Goal: Transaction & Acquisition: Purchase product/service

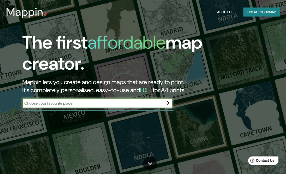
click at [141, 103] on input "text" at bounding box center [92, 103] width 140 height 6
type input "san [PERSON_NAME] mazatepec"
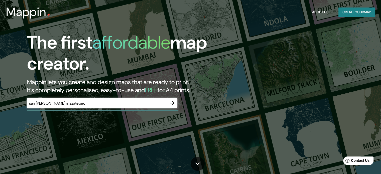
click at [170, 102] on icon "button" at bounding box center [172, 103] width 6 height 6
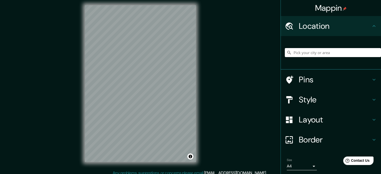
scroll to position [7, 0]
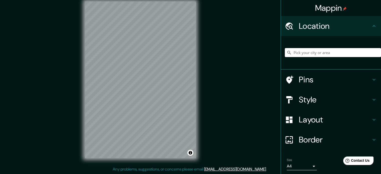
click at [289, 50] on input "Pick your city or area" at bounding box center [332, 52] width 96 height 9
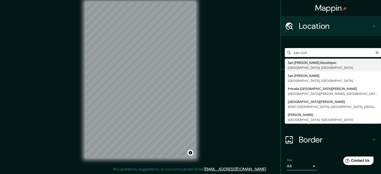
type input "[GEOGRAPHIC_DATA][PERSON_NAME], [GEOGRAPHIC_DATA], [GEOGRAPHIC_DATA]"
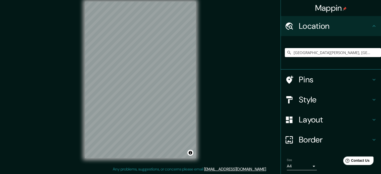
click at [289, 141] on h4 "Border" at bounding box center [334, 140] width 72 height 10
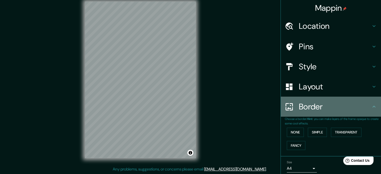
click at [289, 113] on div "Border" at bounding box center [330, 107] width 100 height 20
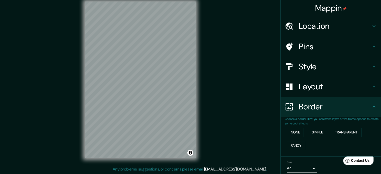
click at [220, 110] on div "Mappin Location [GEOGRAPHIC_DATA][PERSON_NAME], [GEOGRAPHIC_DATA], [GEOGRAPHIC_…" at bounding box center [190, 83] width 381 height 181
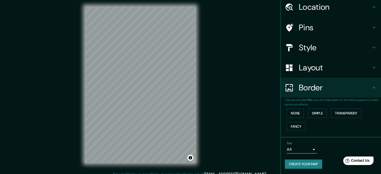
scroll to position [0, 0]
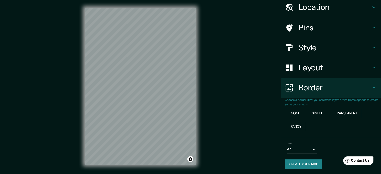
click at [223, 104] on div "Mappin Location [GEOGRAPHIC_DATA][PERSON_NAME], [GEOGRAPHIC_DATA], [GEOGRAPHIC_…" at bounding box center [190, 90] width 381 height 181
